Goal: Check status: Check status

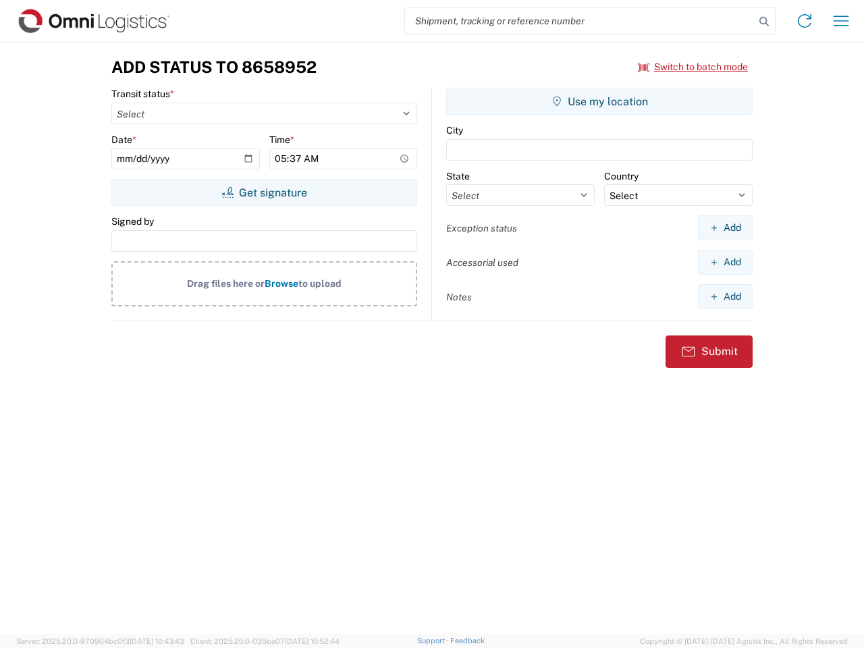
click at [580, 21] on input "search" at bounding box center [580, 21] width 350 height 26
click at [764, 22] on icon at bounding box center [764, 21] width 19 height 19
click at [805, 21] on icon at bounding box center [805, 21] width 22 height 22
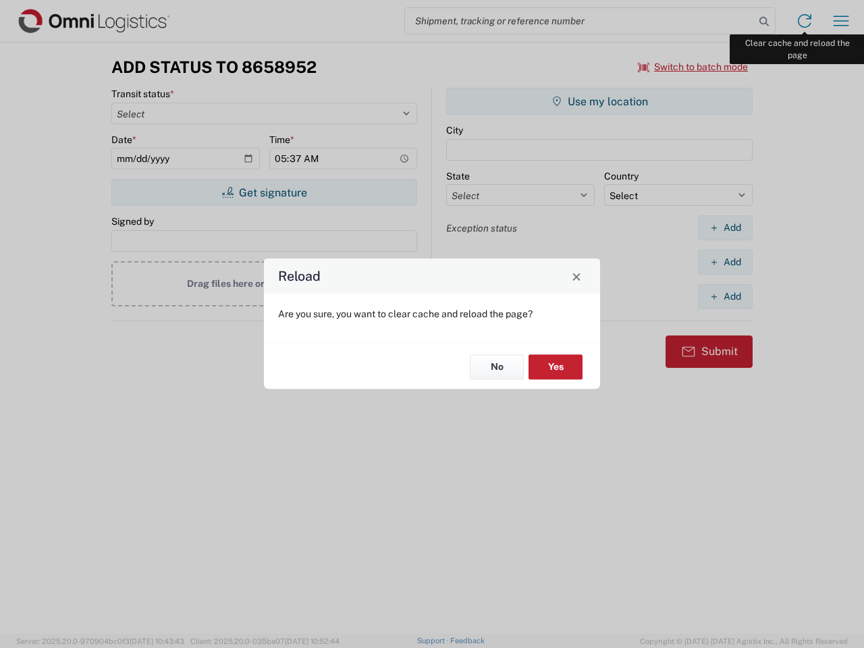
click at [841, 21] on div "Reload Are you sure, you want to clear cache and reload the page? No Yes" at bounding box center [432, 324] width 864 height 648
click at [693, 67] on div "Reload Are you sure, you want to clear cache and reload the page? No Yes" at bounding box center [432, 324] width 864 height 648
click at [264, 192] on div "Reload Are you sure, you want to clear cache and reload the page? No Yes" at bounding box center [432, 324] width 864 height 648
click at [600, 101] on div "Reload Are you sure, you want to clear cache and reload the page? No Yes" at bounding box center [432, 324] width 864 height 648
click at [725, 228] on div "Reload Are you sure, you want to clear cache and reload the page? No Yes" at bounding box center [432, 324] width 864 height 648
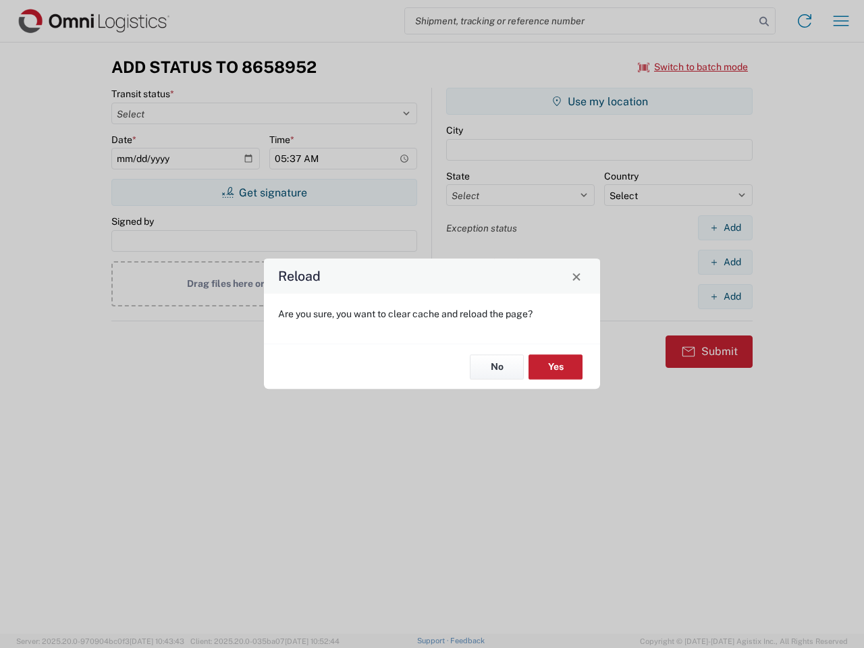
click at [725, 262] on div "Reload Are you sure, you want to clear cache and reload the page? No Yes" at bounding box center [432, 324] width 864 height 648
click at [725, 296] on div "Reload Are you sure, you want to clear cache and reload the page? No Yes" at bounding box center [432, 324] width 864 height 648
